Goal: Task Accomplishment & Management: Use online tool/utility

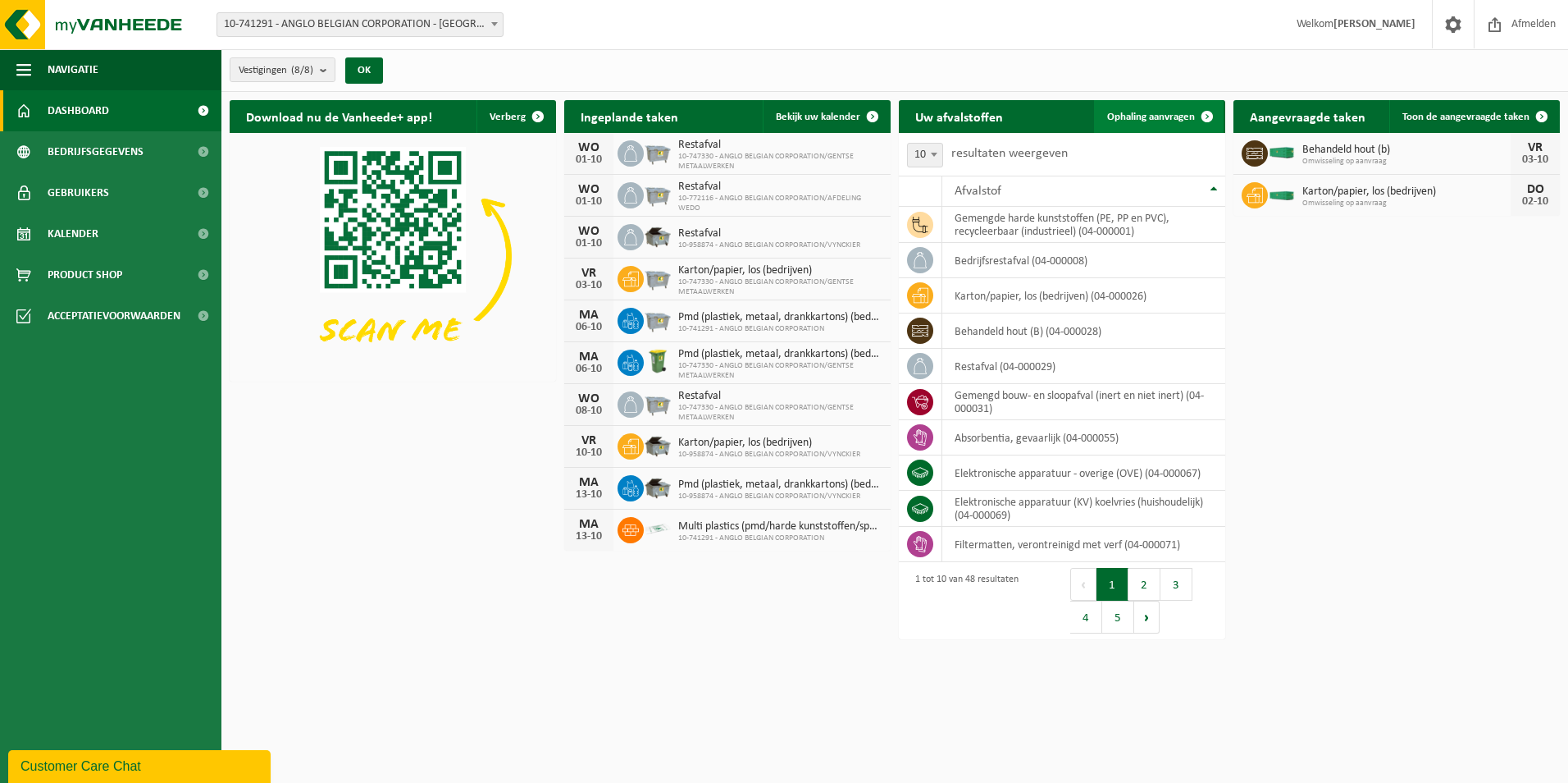
click at [1151, 109] on link "Ophaling aanvragen" at bounding box center [1159, 116] width 130 height 33
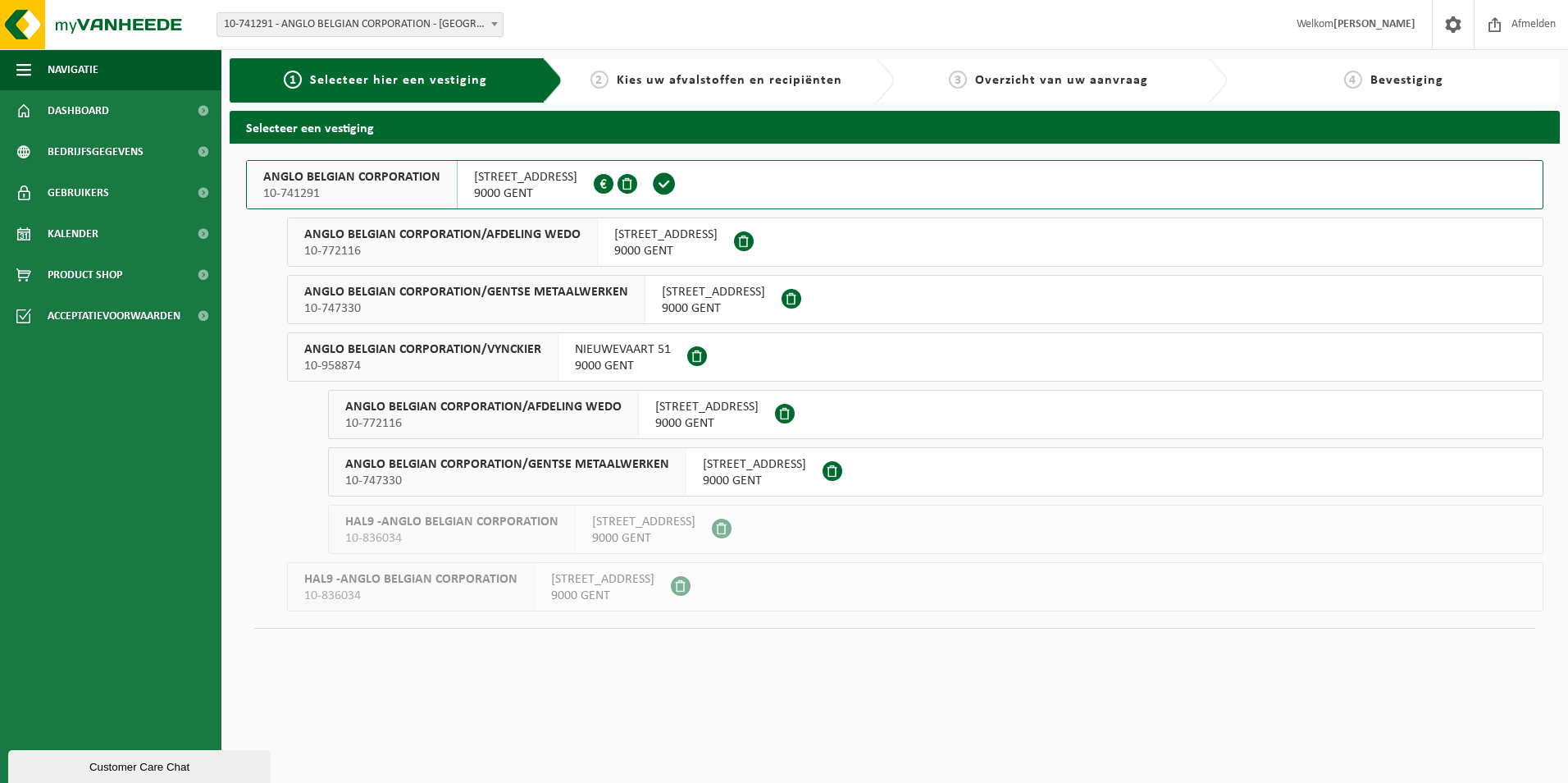
click at [500, 181] on span "WIEDAUWKAAI 43" at bounding box center [525, 176] width 104 height 16
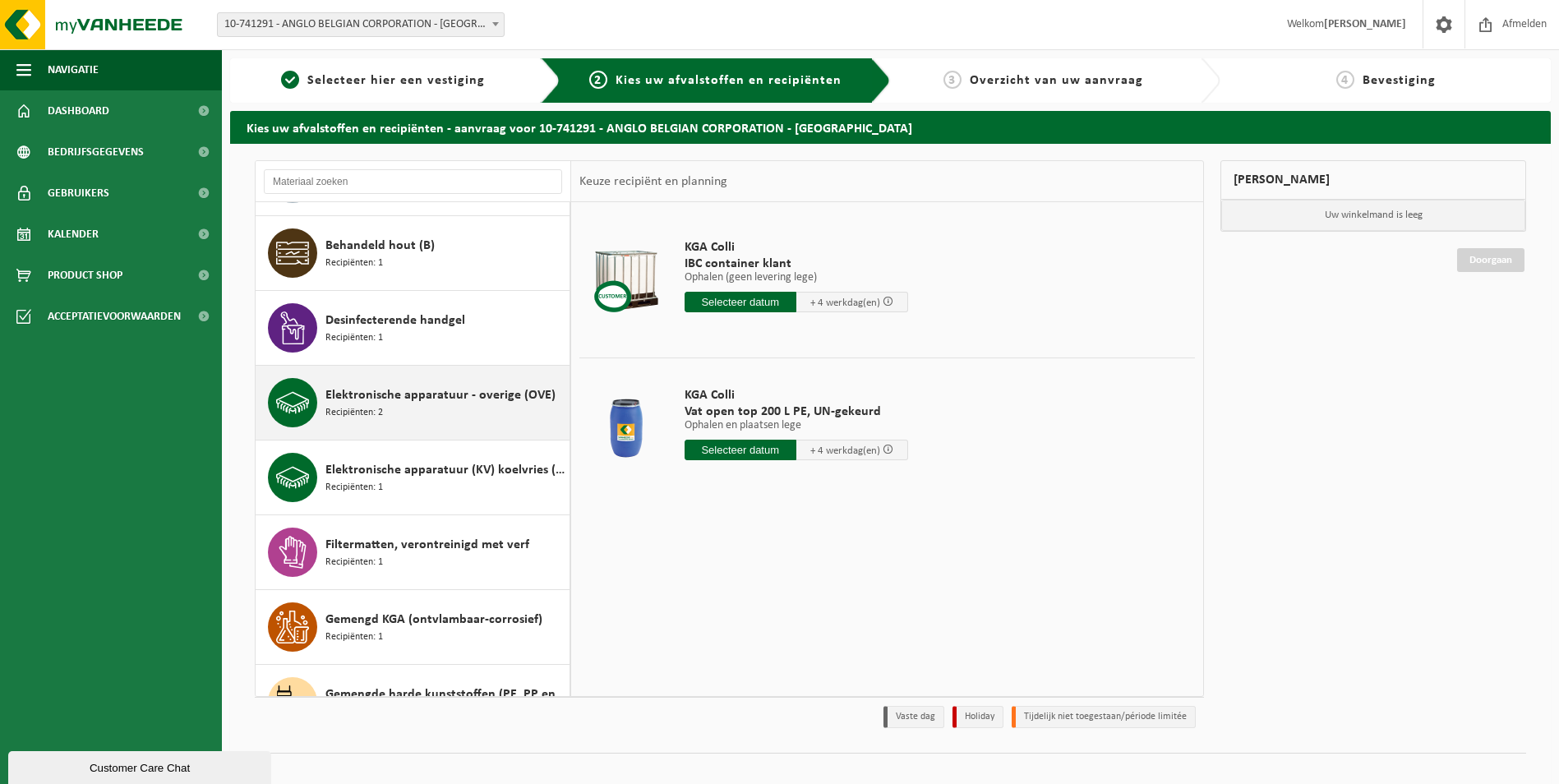
scroll to position [678, 0]
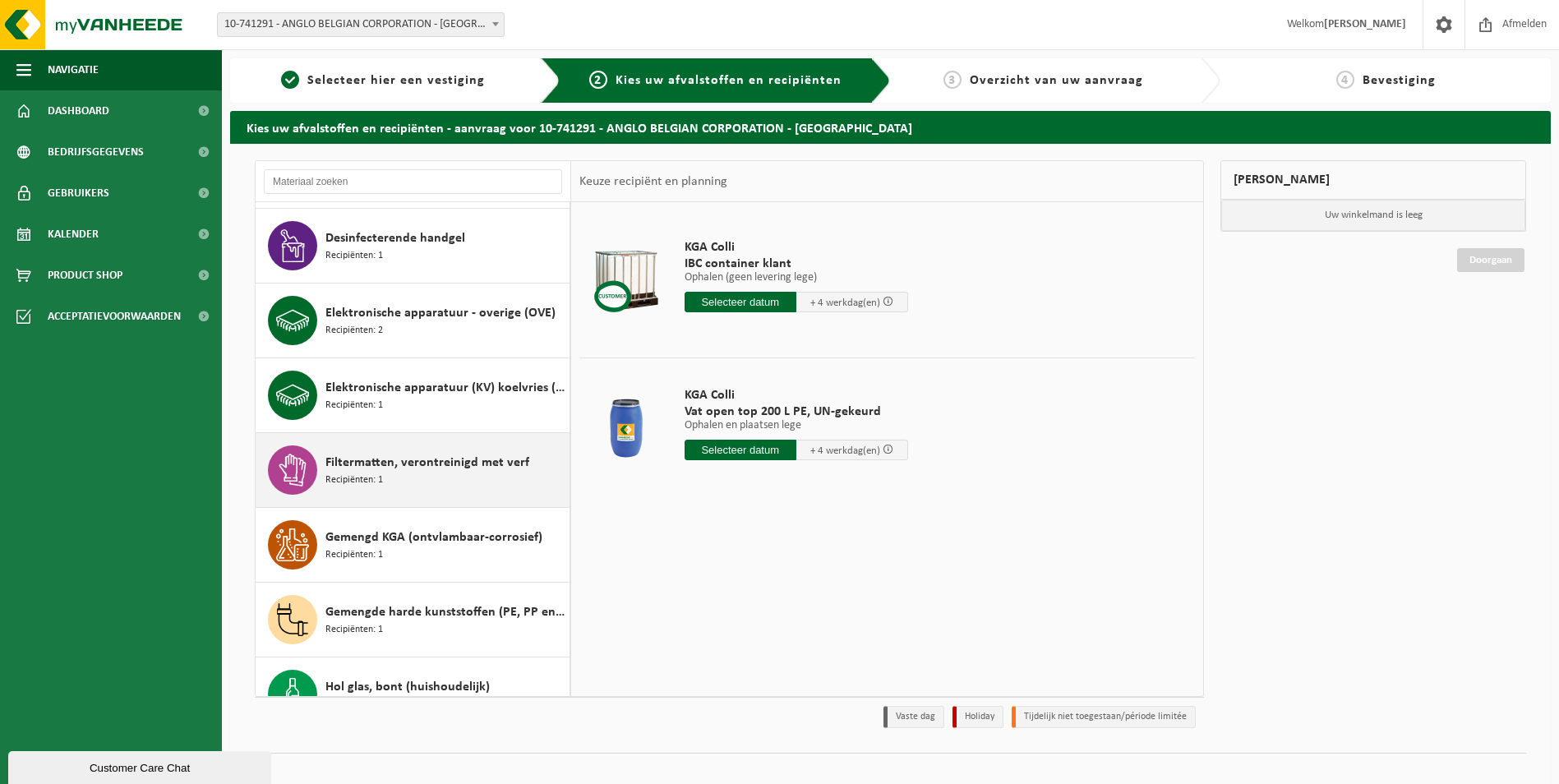
click at [386, 453] on span "Filtermatten, verontreinigd met verf" at bounding box center [427, 462] width 204 height 19
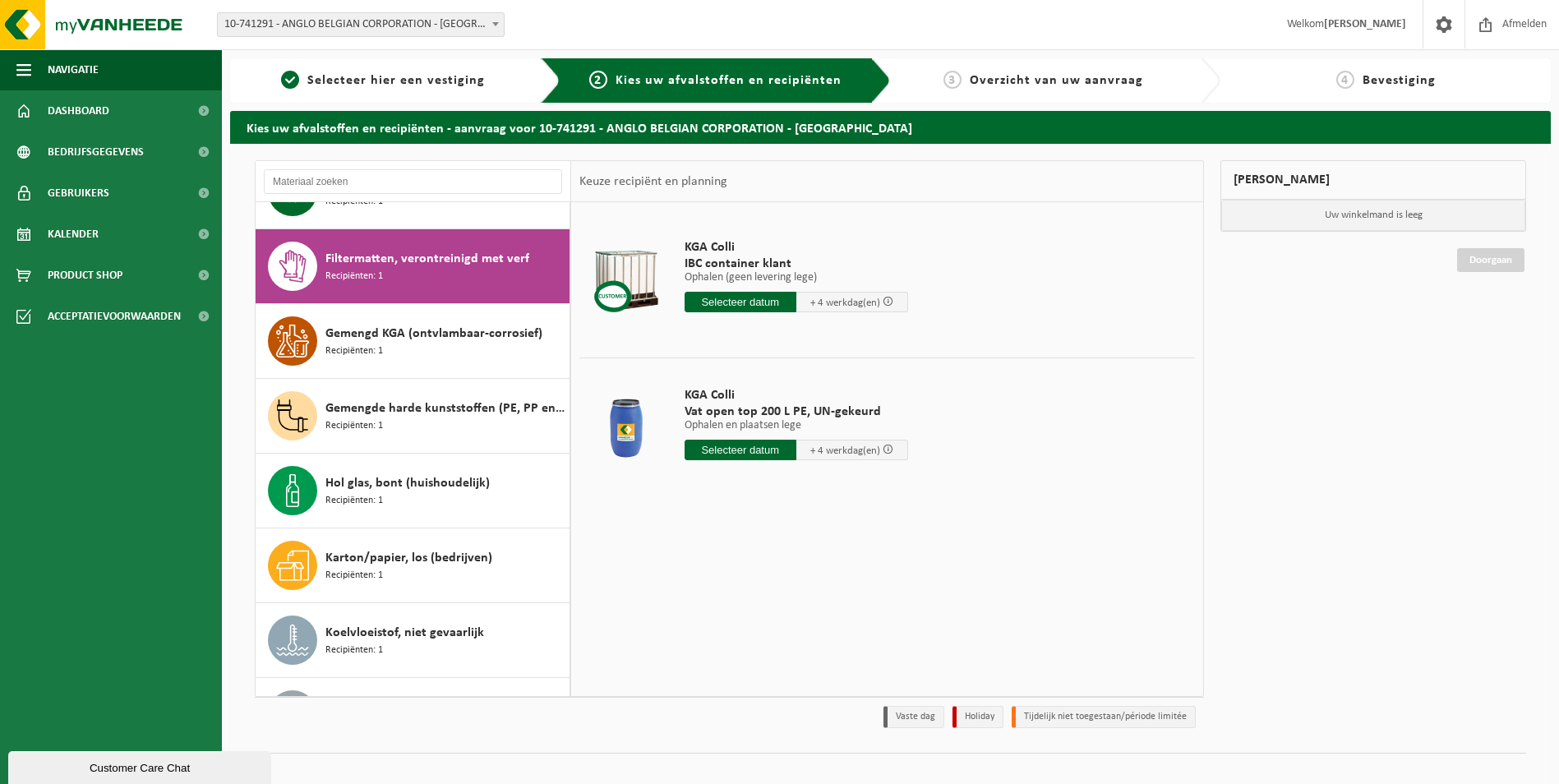
scroll to position [902, 0]
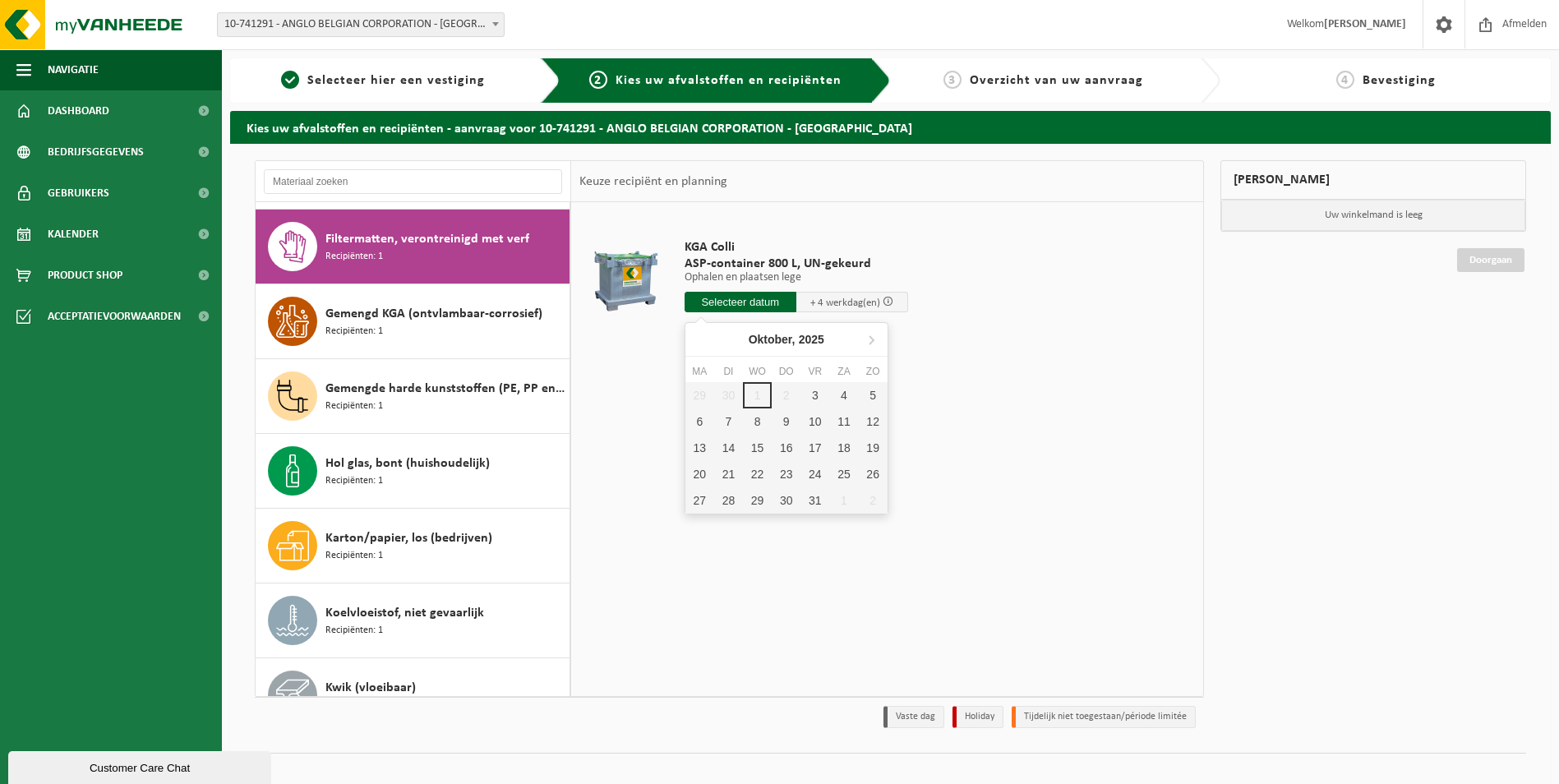
click at [754, 305] on input "text" at bounding box center [740, 302] width 112 height 20
click at [813, 398] on div "3" at bounding box center [815, 395] width 29 height 26
type input "Van 2025-10-03"
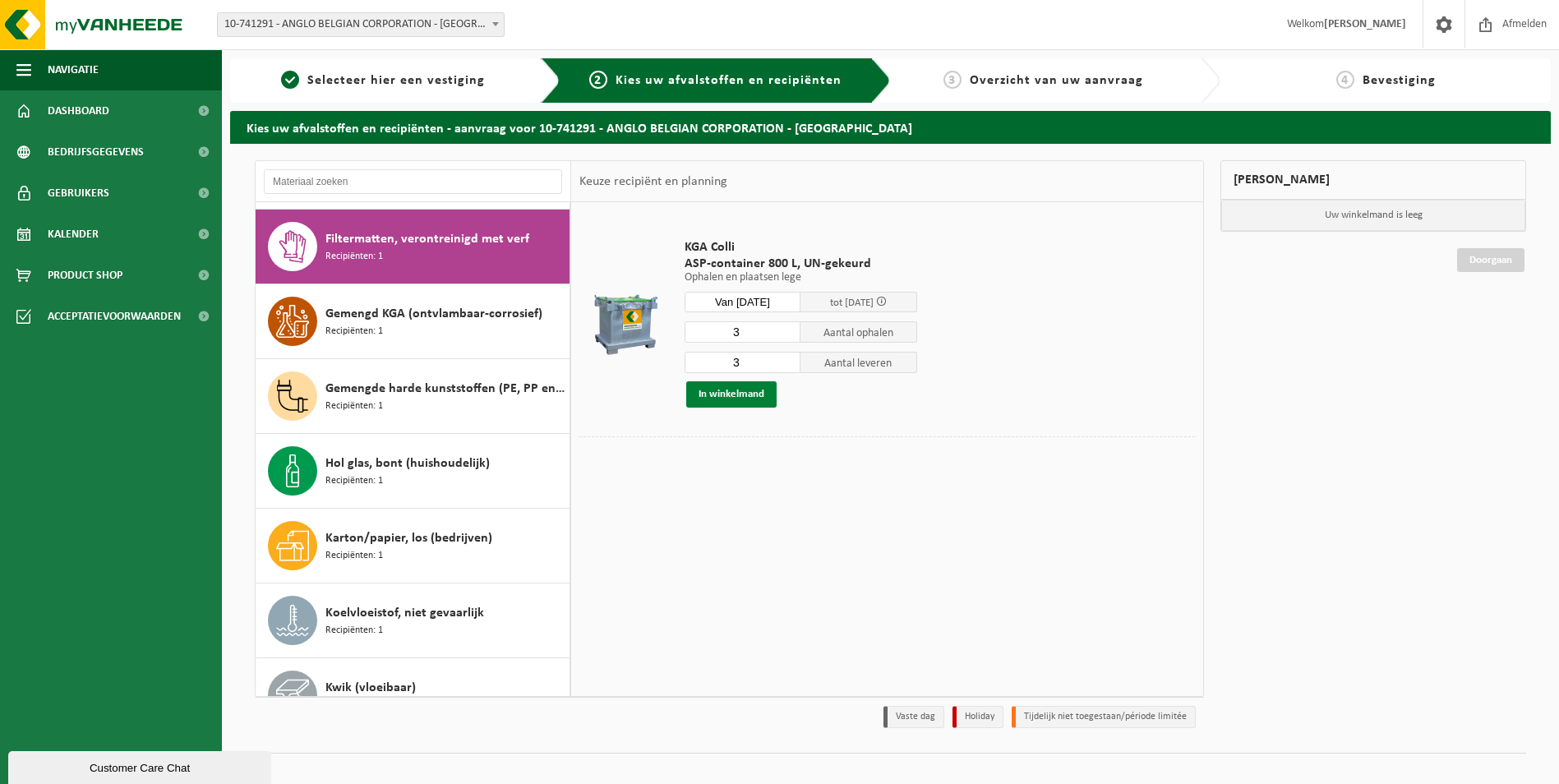
click at [741, 399] on button "In winkelmand" at bounding box center [731, 394] width 90 height 26
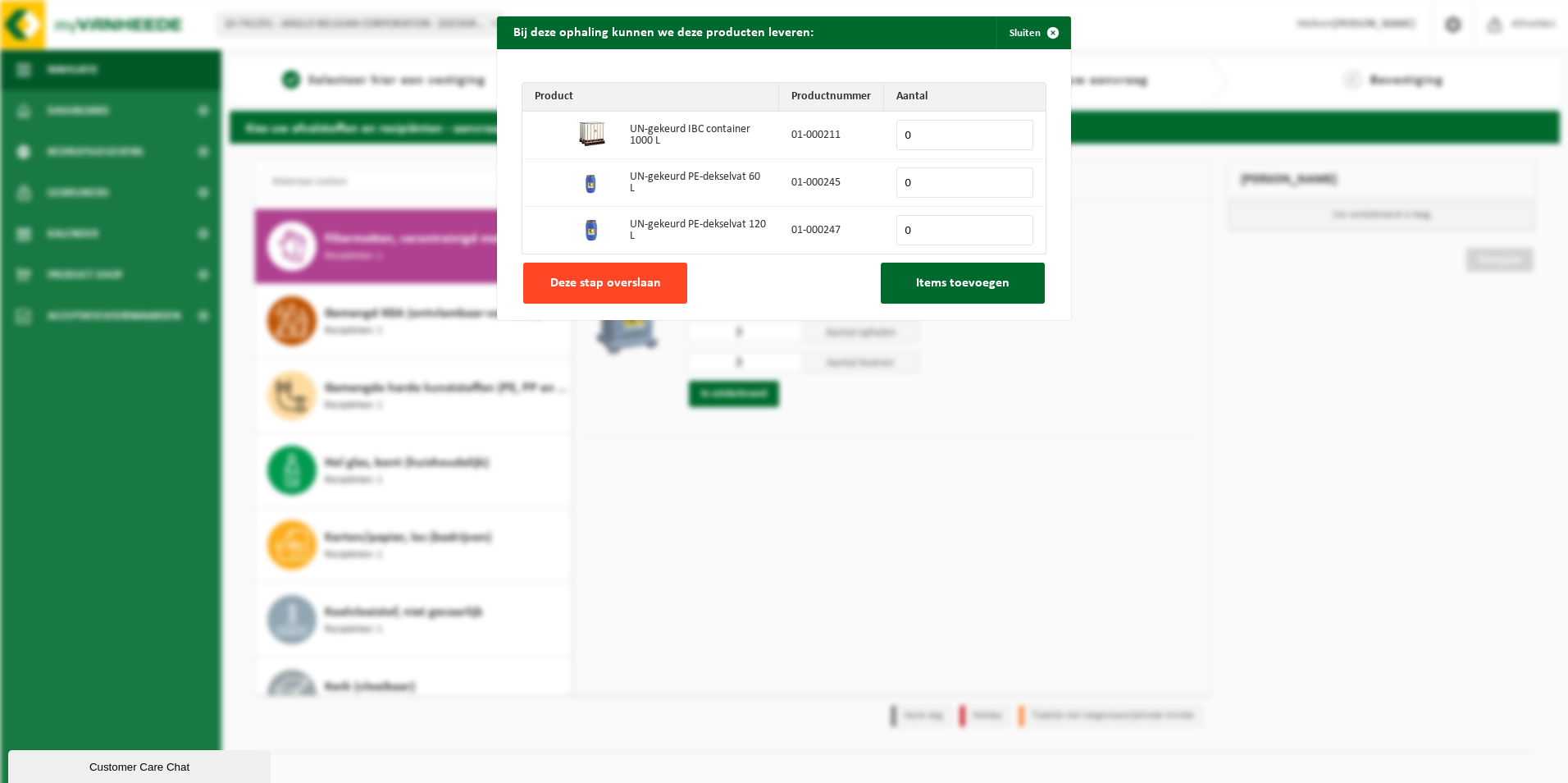
click at [634, 278] on span "Deze stap overslaan" at bounding box center [606, 284] width 110 height 14
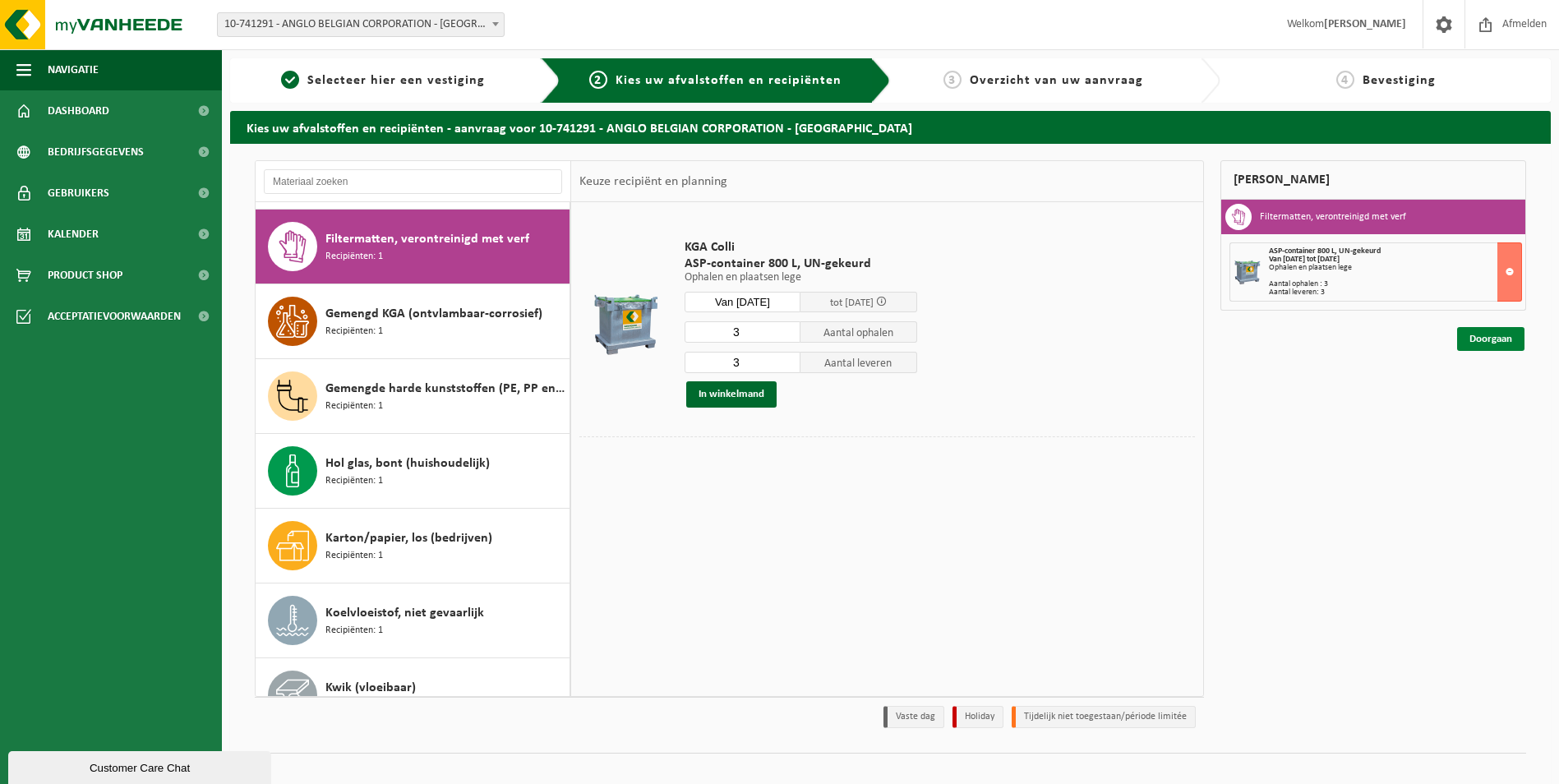
click at [1502, 344] on link "Doorgaan" at bounding box center [1491, 339] width 68 height 24
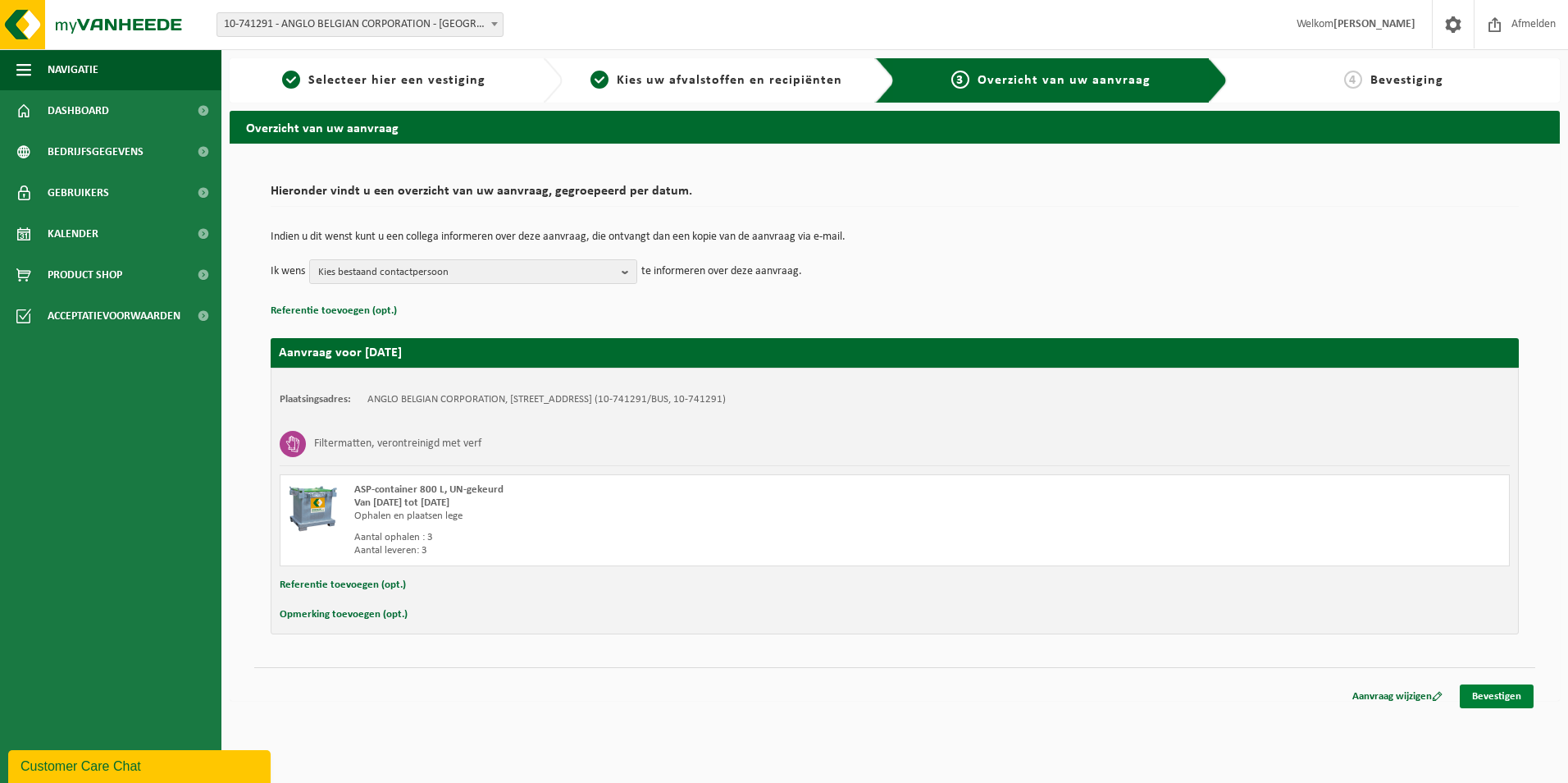
click at [1481, 695] on link "Bevestigen" at bounding box center [1497, 696] width 74 height 24
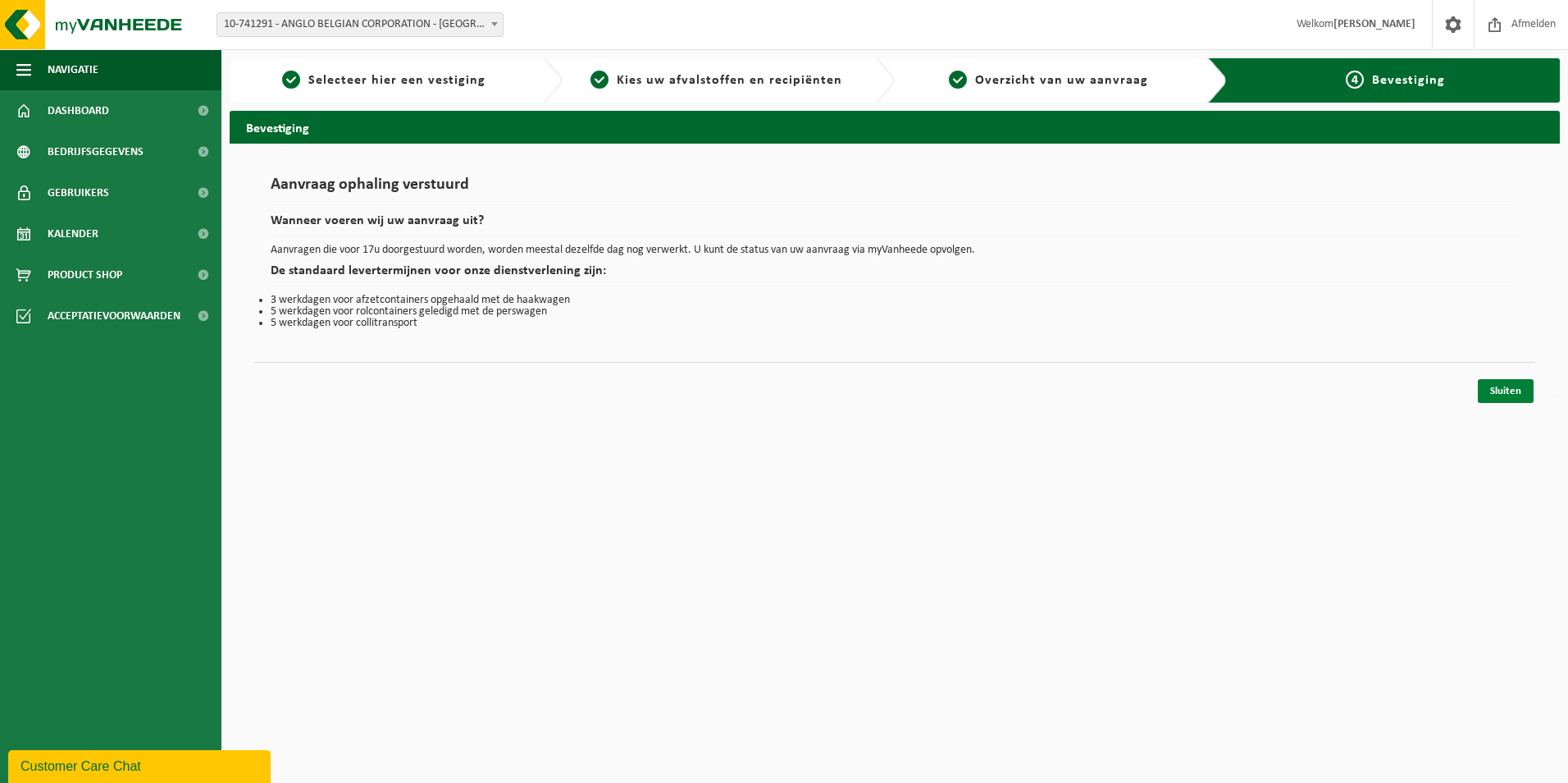
click at [1511, 396] on link "Sluiten" at bounding box center [1506, 391] width 56 height 24
